Goal: Go to known website

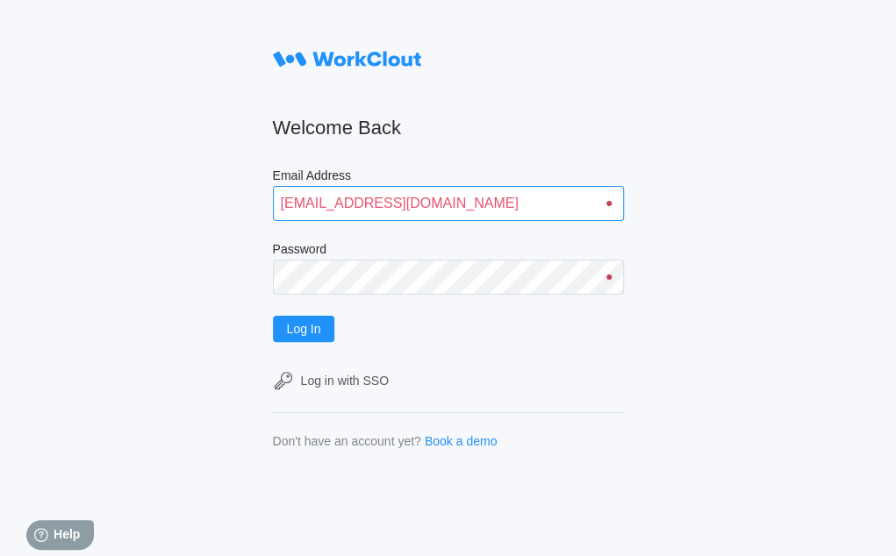
type input "[EMAIL_ADDRESS][DOMAIN_NAME]"
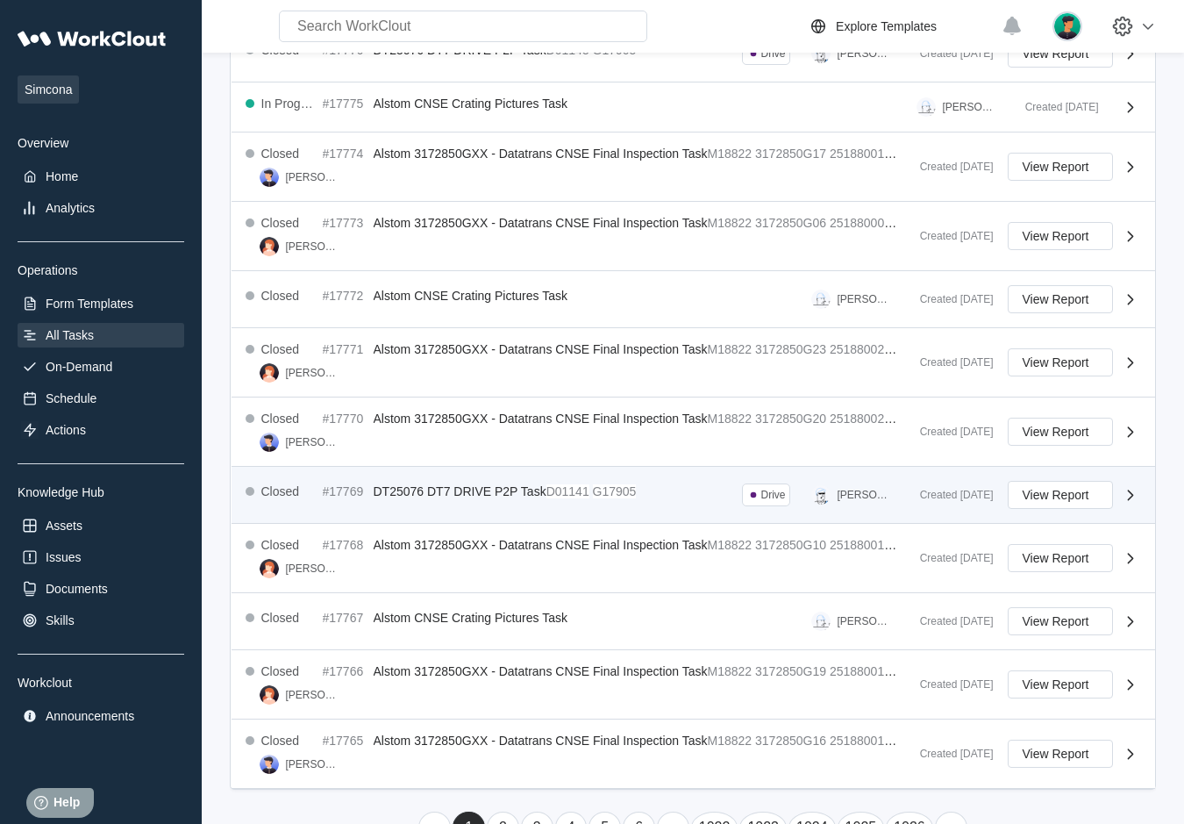
scroll to position [376, 0]
